Goal: Find specific page/section: Find specific page/section

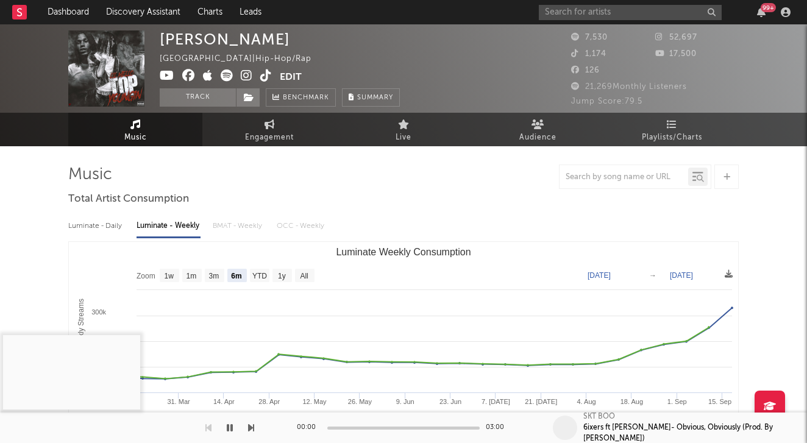
select select "6m"
click at [582, 12] on input "text" at bounding box center [630, 12] width 183 height 15
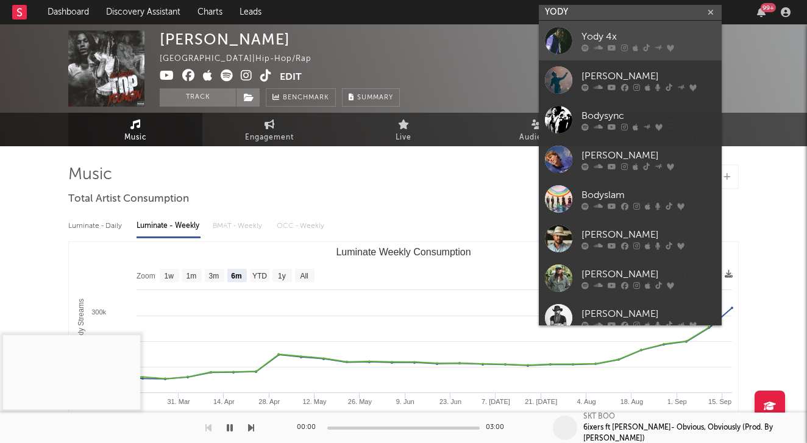
type input "YODY"
click at [604, 30] on div "Yody 4x" at bounding box center [648, 36] width 134 height 15
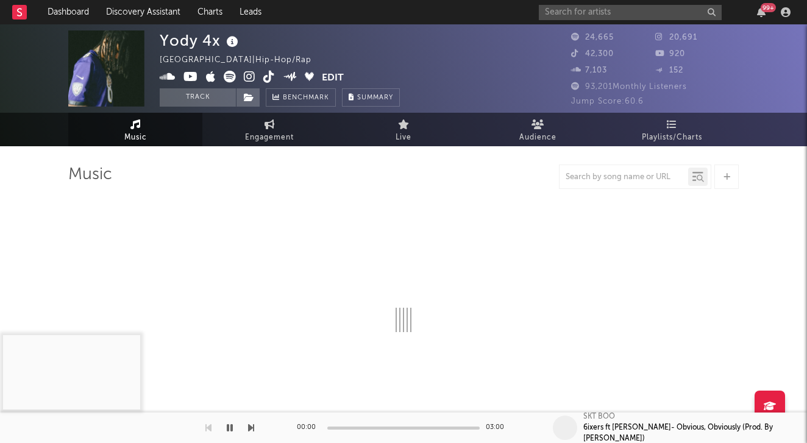
select select "6m"
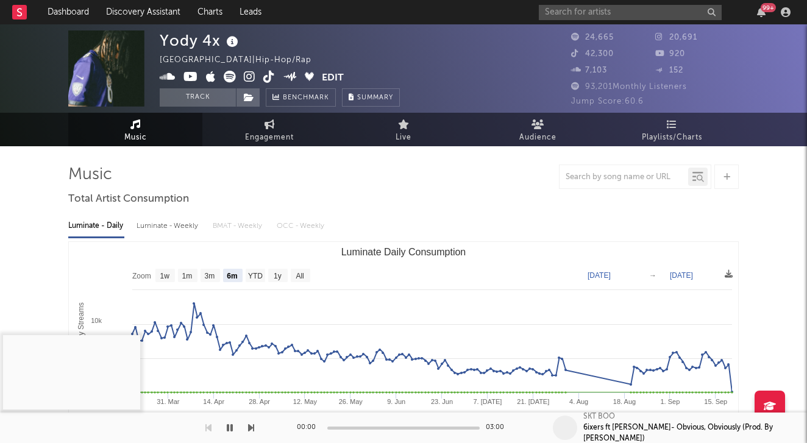
click at [163, 235] on div "Luminate - Weekly" at bounding box center [168, 226] width 64 height 21
select select "6m"
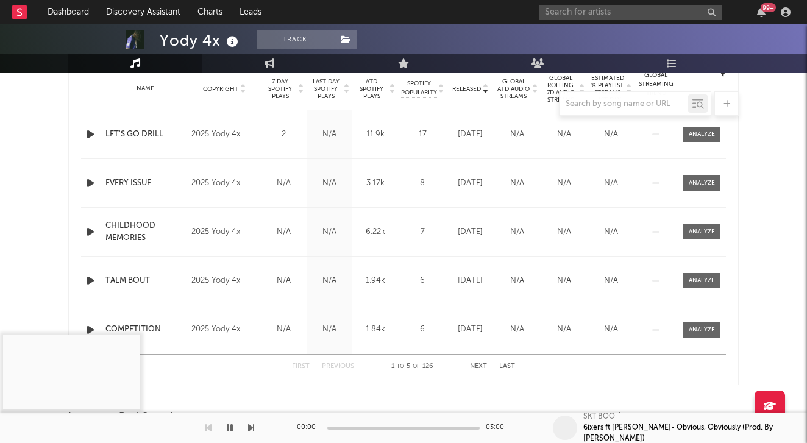
scroll to position [567, 0]
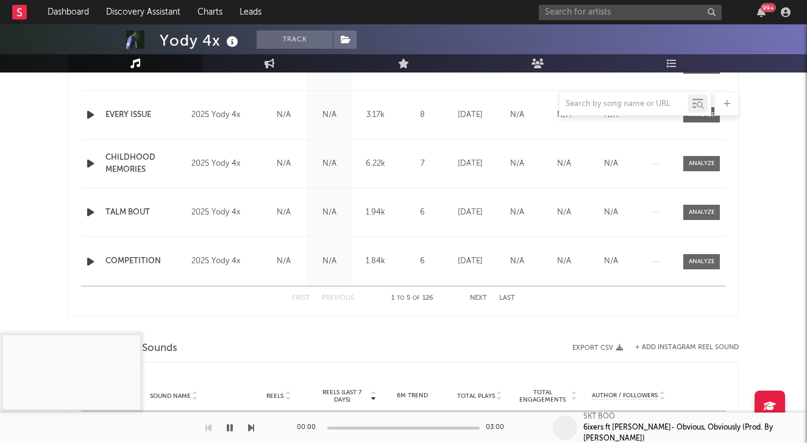
click at [482, 299] on button "Next" at bounding box center [478, 298] width 17 height 7
click at [333, 297] on button "Previous" at bounding box center [338, 298] width 32 height 7
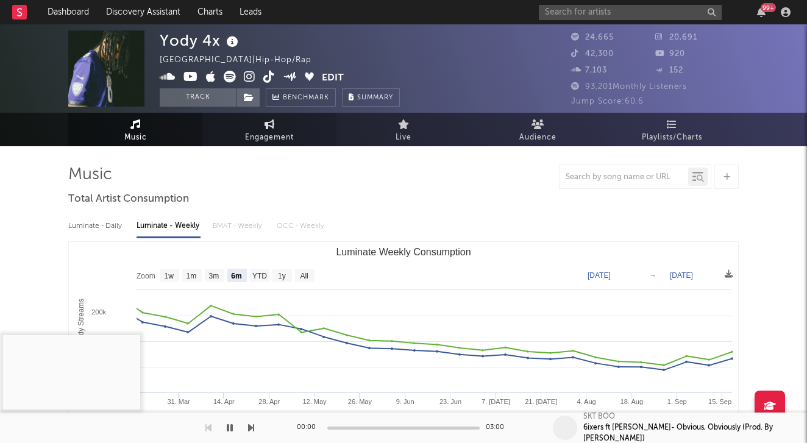
scroll to position [0, 0]
